Goal: Task Accomplishment & Management: Manage account settings

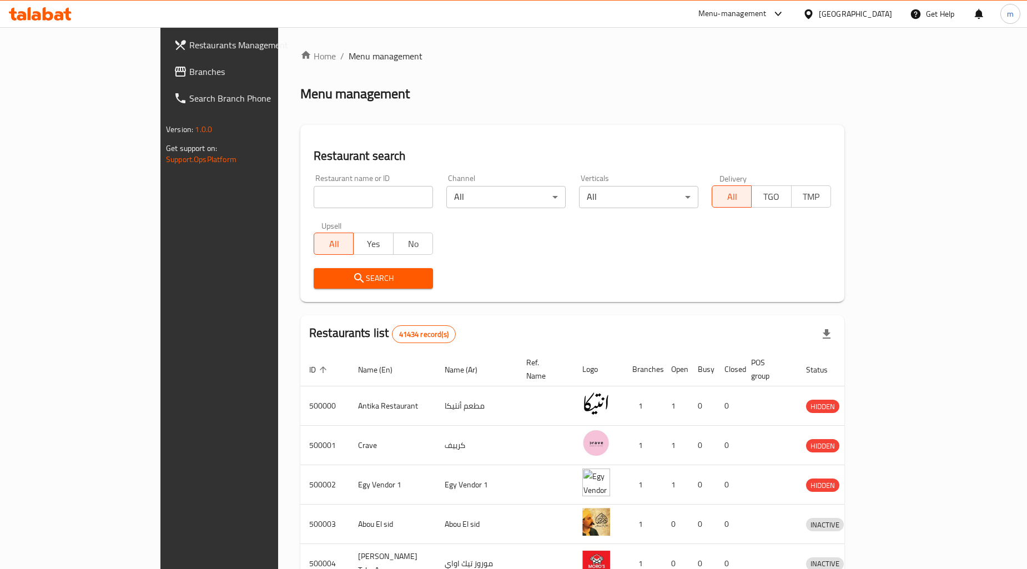
click at [189, 67] on span "Branches" at bounding box center [256, 71] width 134 height 13
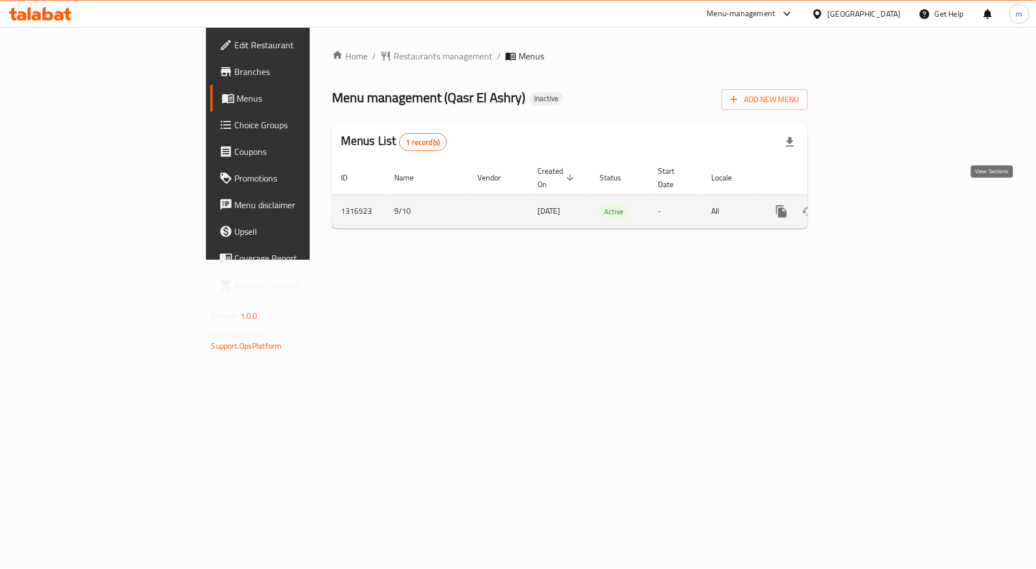
click at [868, 205] on icon "enhanced table" at bounding box center [861, 211] width 13 height 13
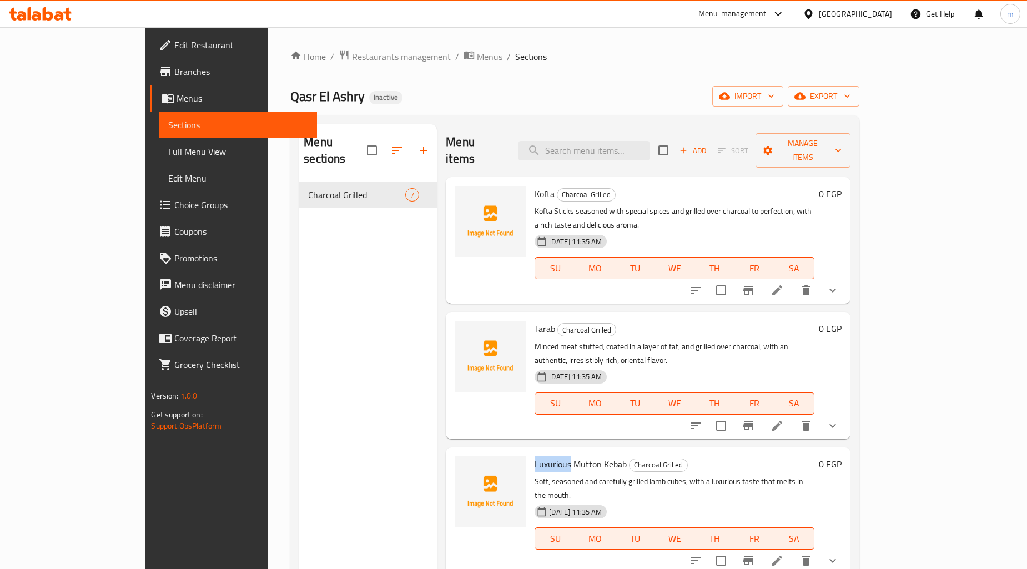
drag, startPoint x: 533, startPoint y: 419, endPoint x: 495, endPoint y: 423, distance: 38.6
click at [530, 452] on div "Luxurious Mutton Kebab Charcoal Grilled Soft, seasoned and carefully grilled la…" at bounding box center [674, 511] width 288 height 118
copy span "Luxurious"
